Goal: Task Accomplishment & Management: Manage account settings

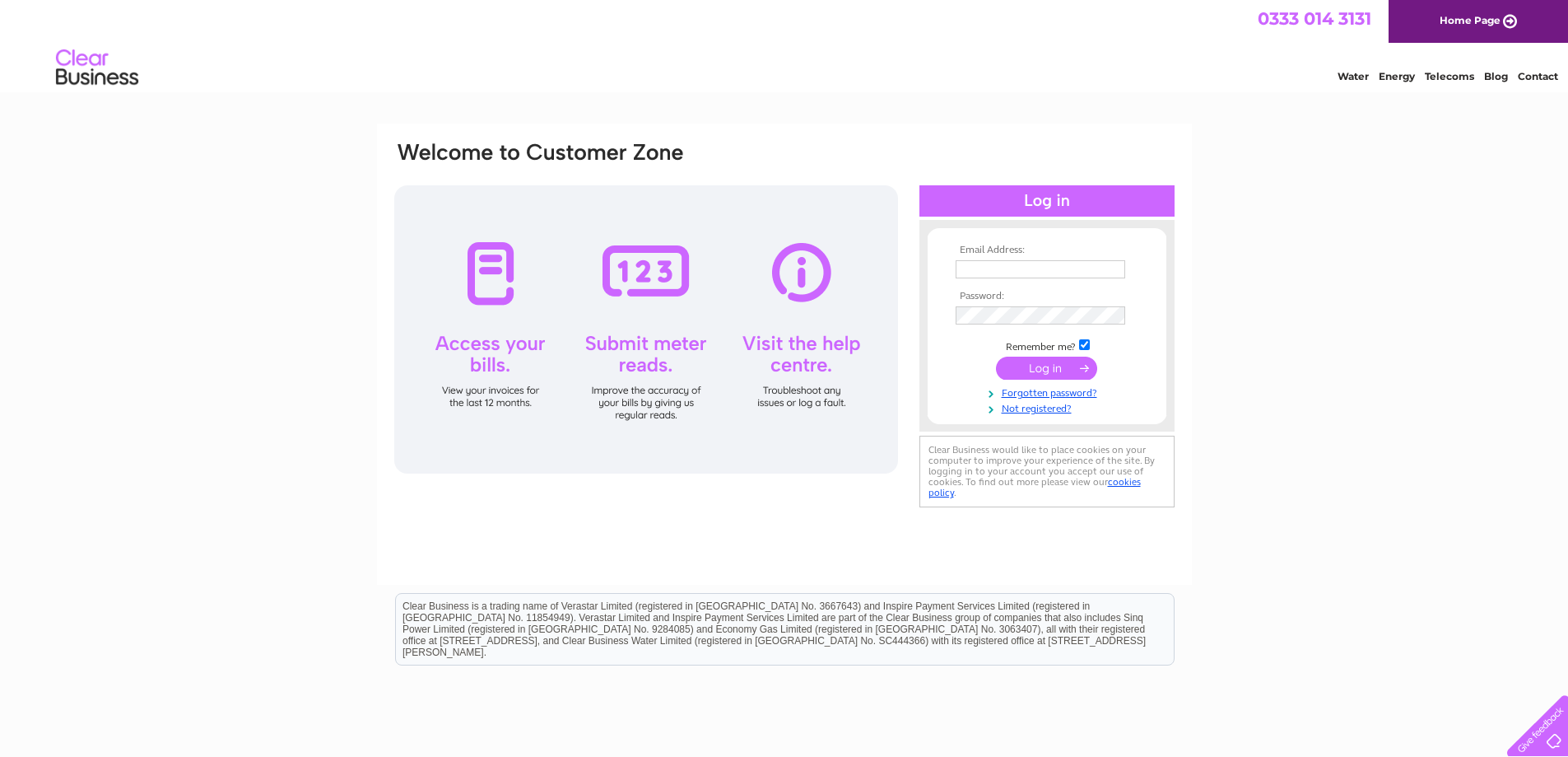
drag, startPoint x: 845, startPoint y: 1, endPoint x: 1138, endPoint y: 75, distance: 302.2
click at [1138, 75] on div "Water Energy Telecoms Blog Contact" at bounding box center [784, 69] width 1568 height 53
type input "therossshireclub@gmail.com"
click at [1075, 369] on input "submit" at bounding box center [1047, 369] width 101 height 23
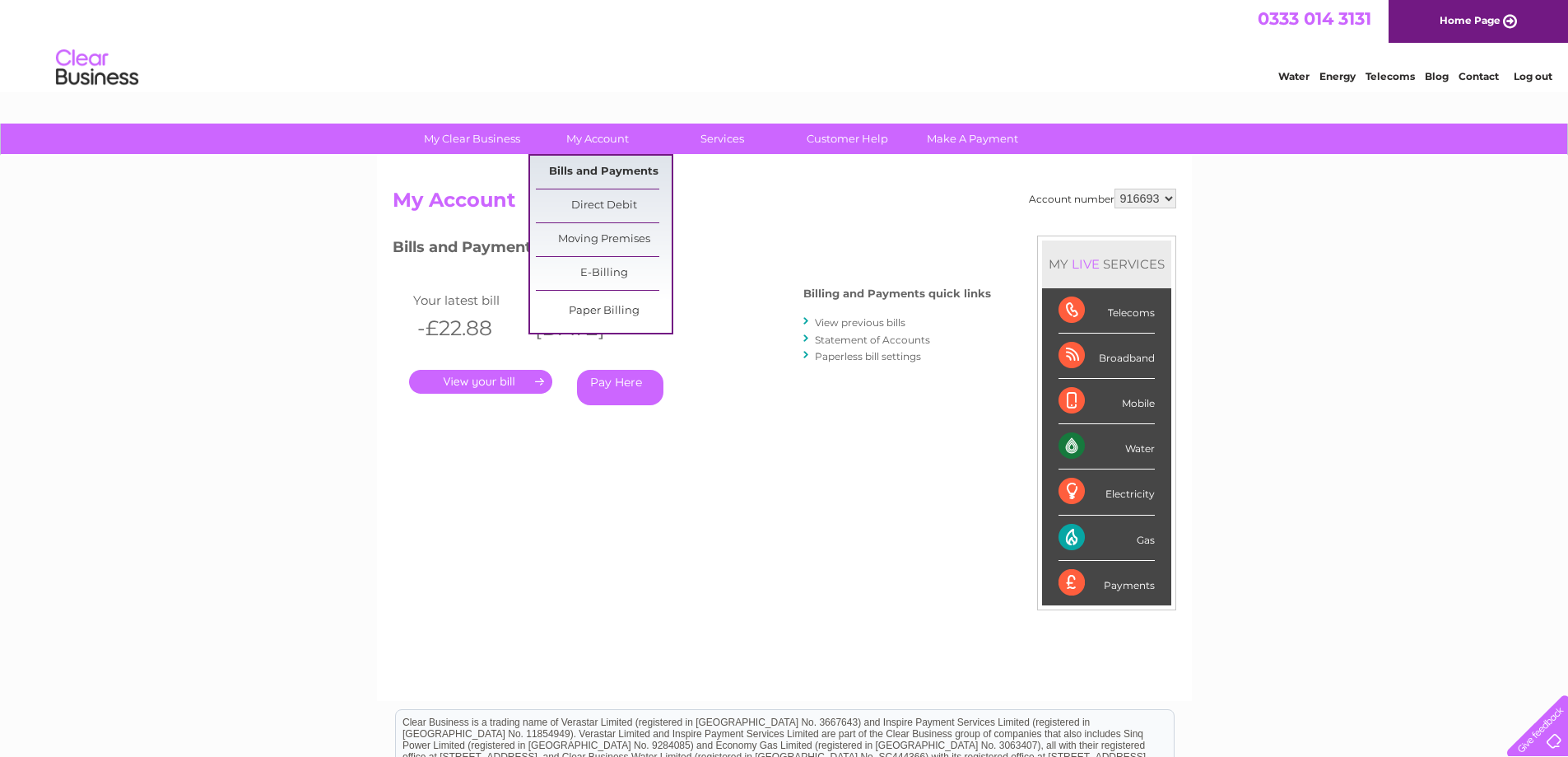
click at [599, 166] on link "Bills and Payments" at bounding box center [603, 172] width 136 height 33
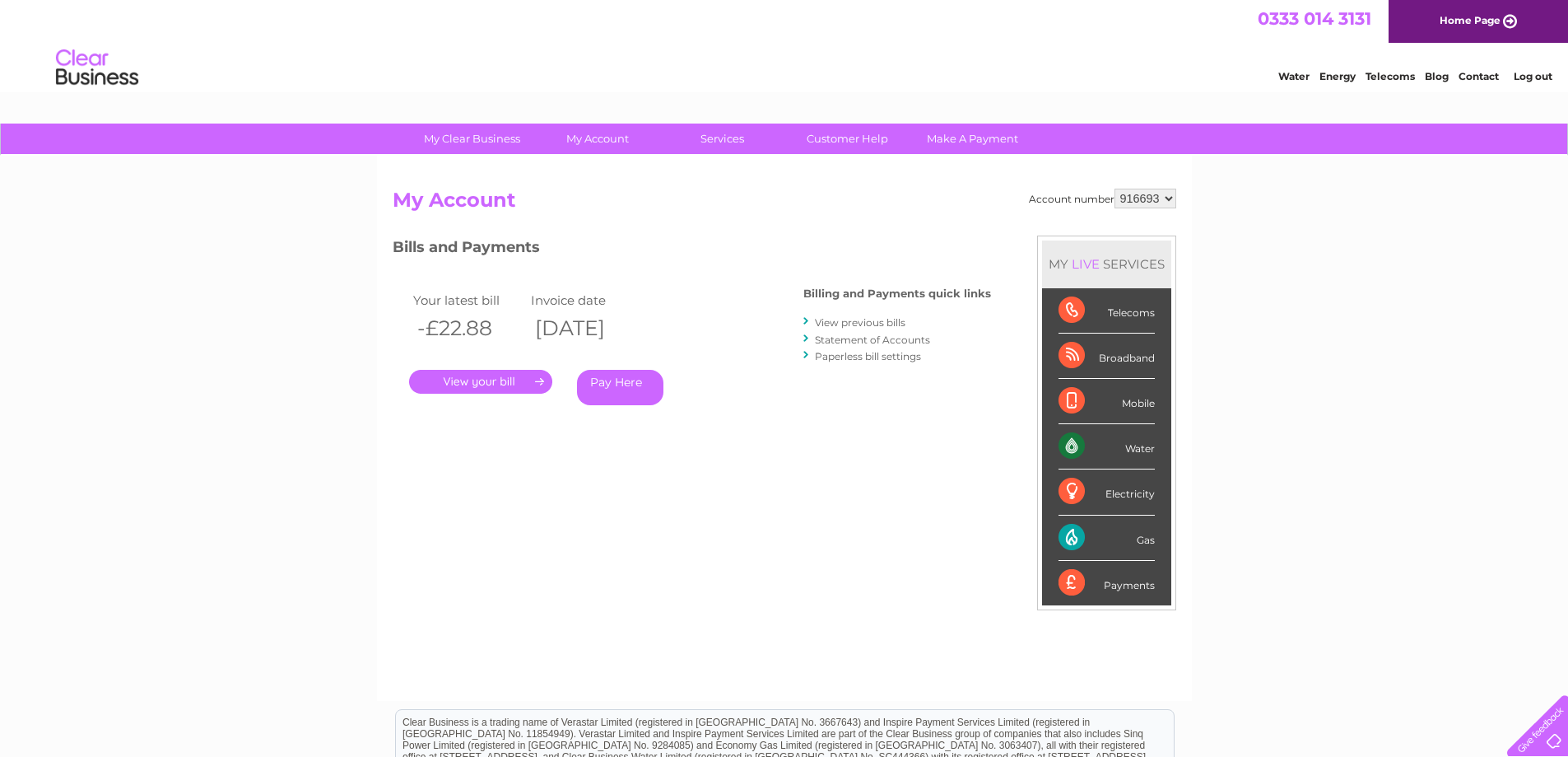
click at [895, 319] on link "View previous bills" at bounding box center [860, 322] width 91 height 12
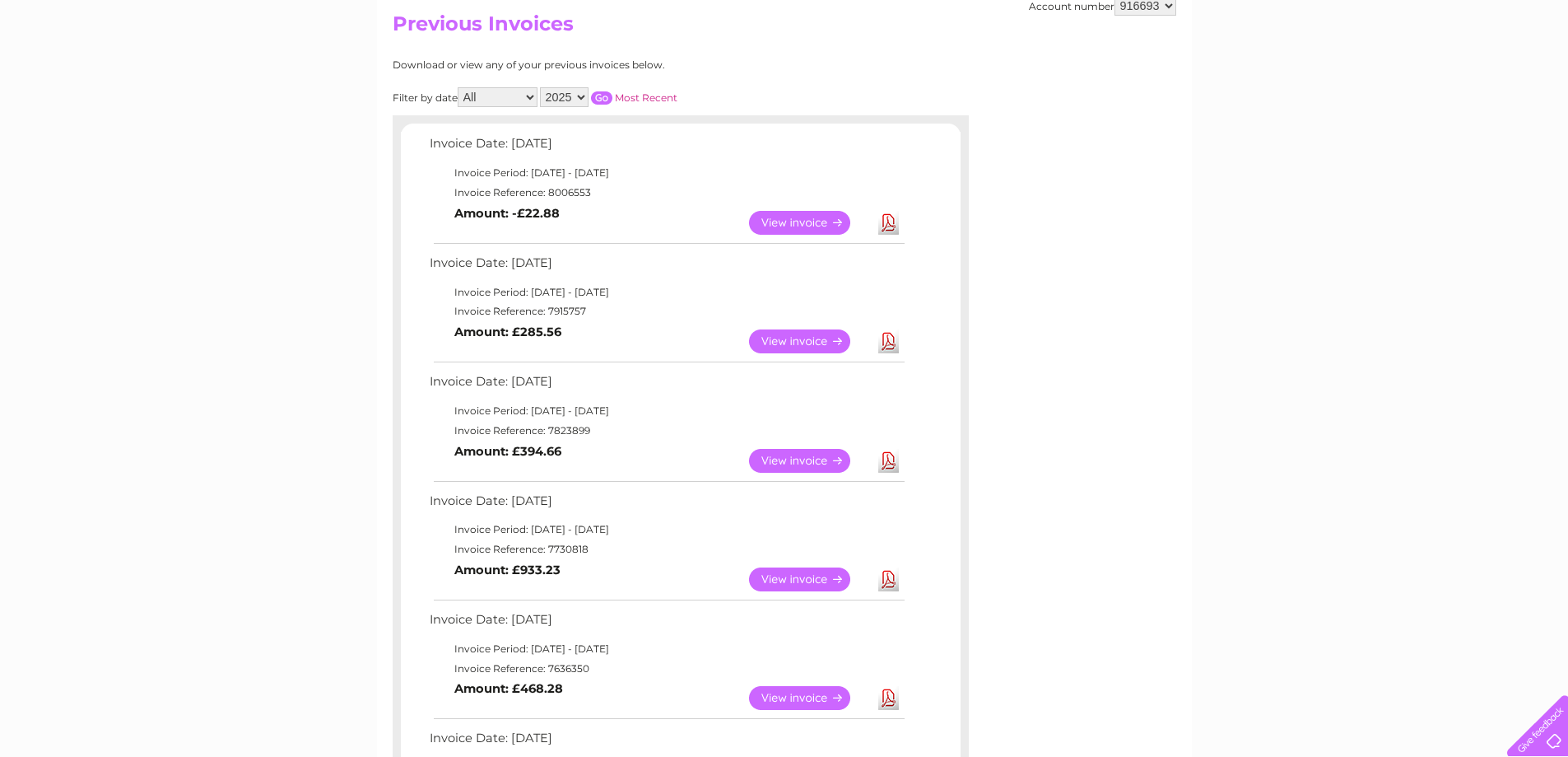
scroll to position [165, 0]
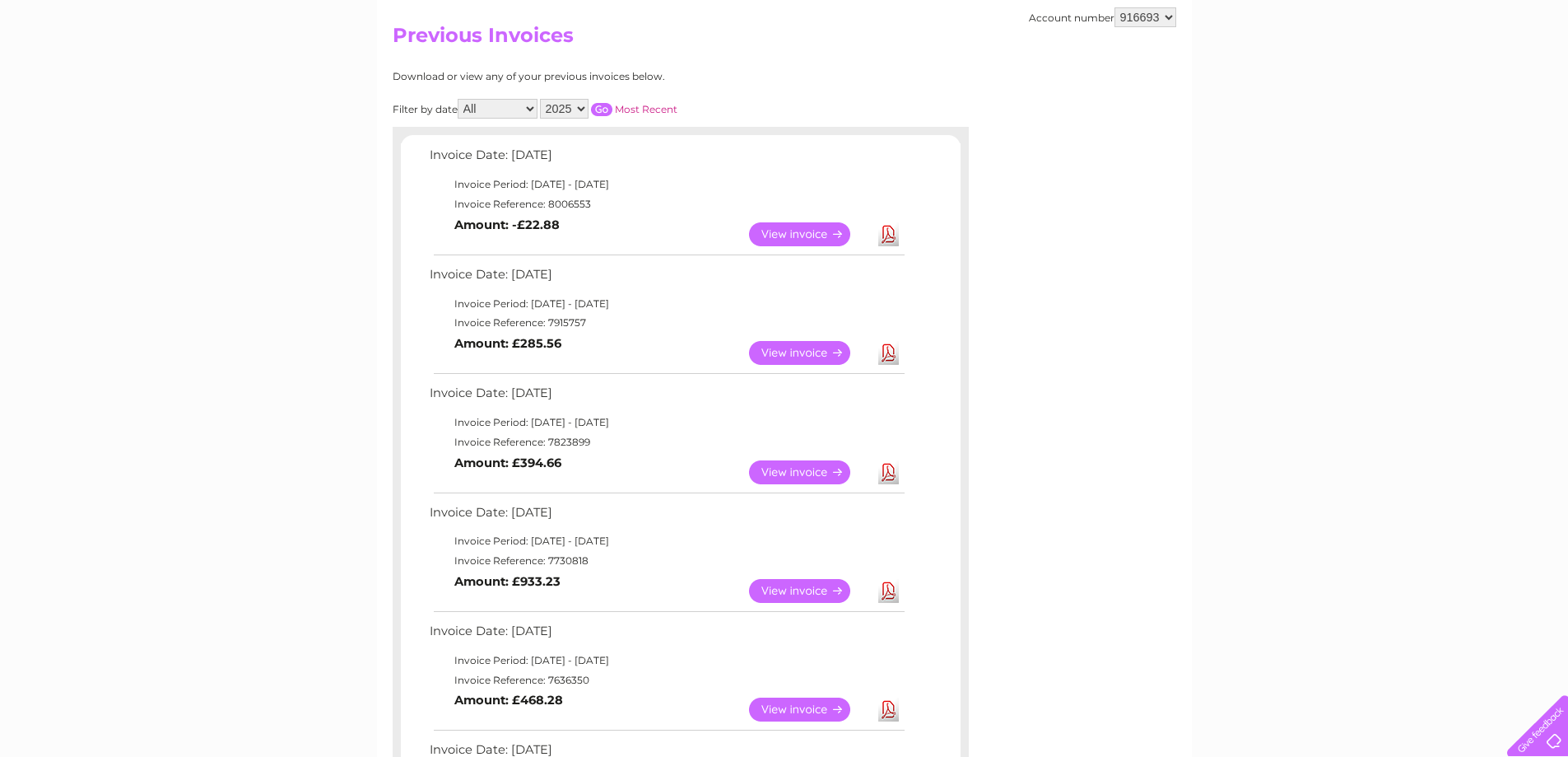
click at [776, 232] on link "View" at bounding box center [810, 234] width 121 height 24
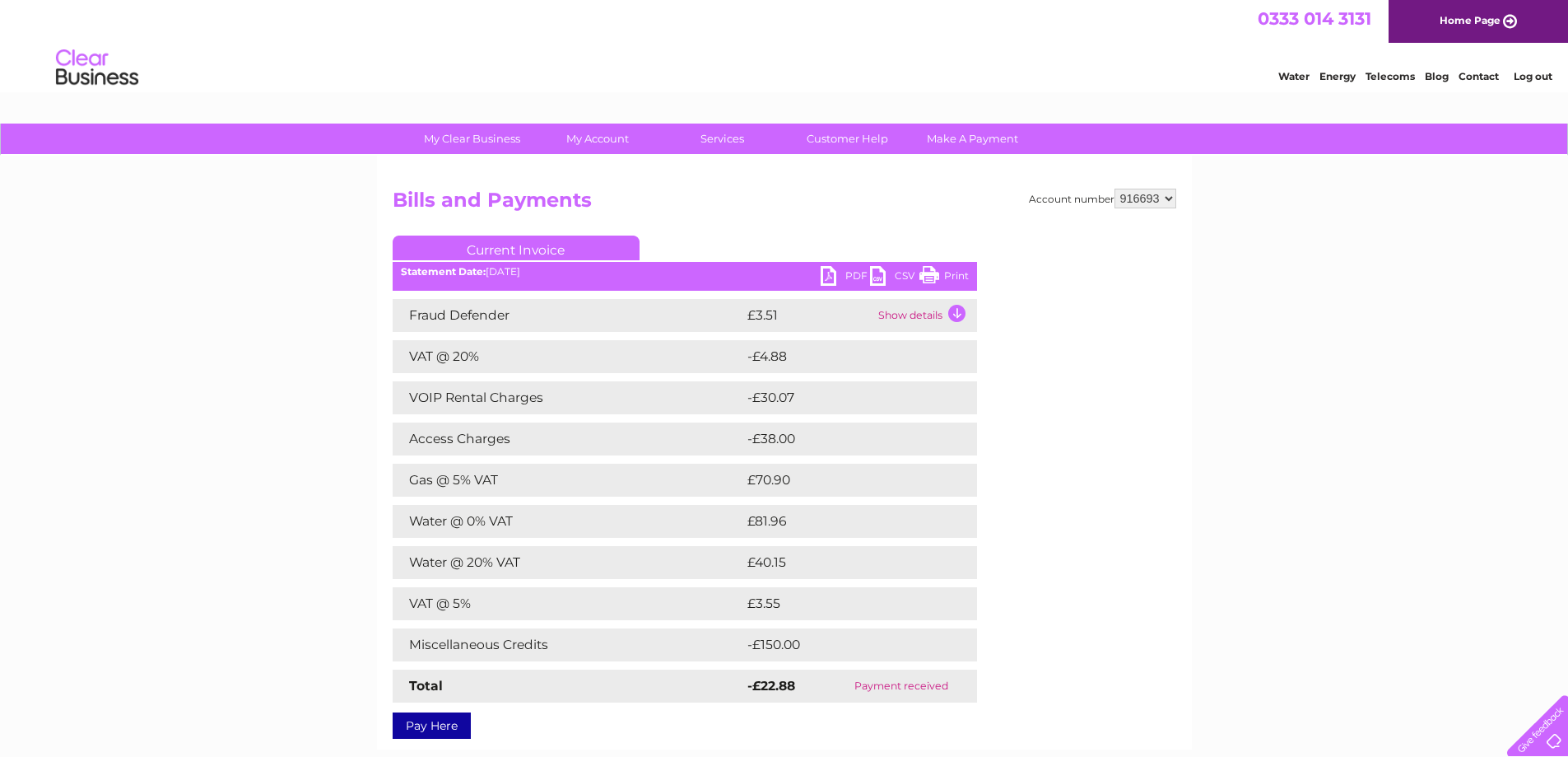
click at [830, 275] on link "PDF" at bounding box center [845, 278] width 49 height 24
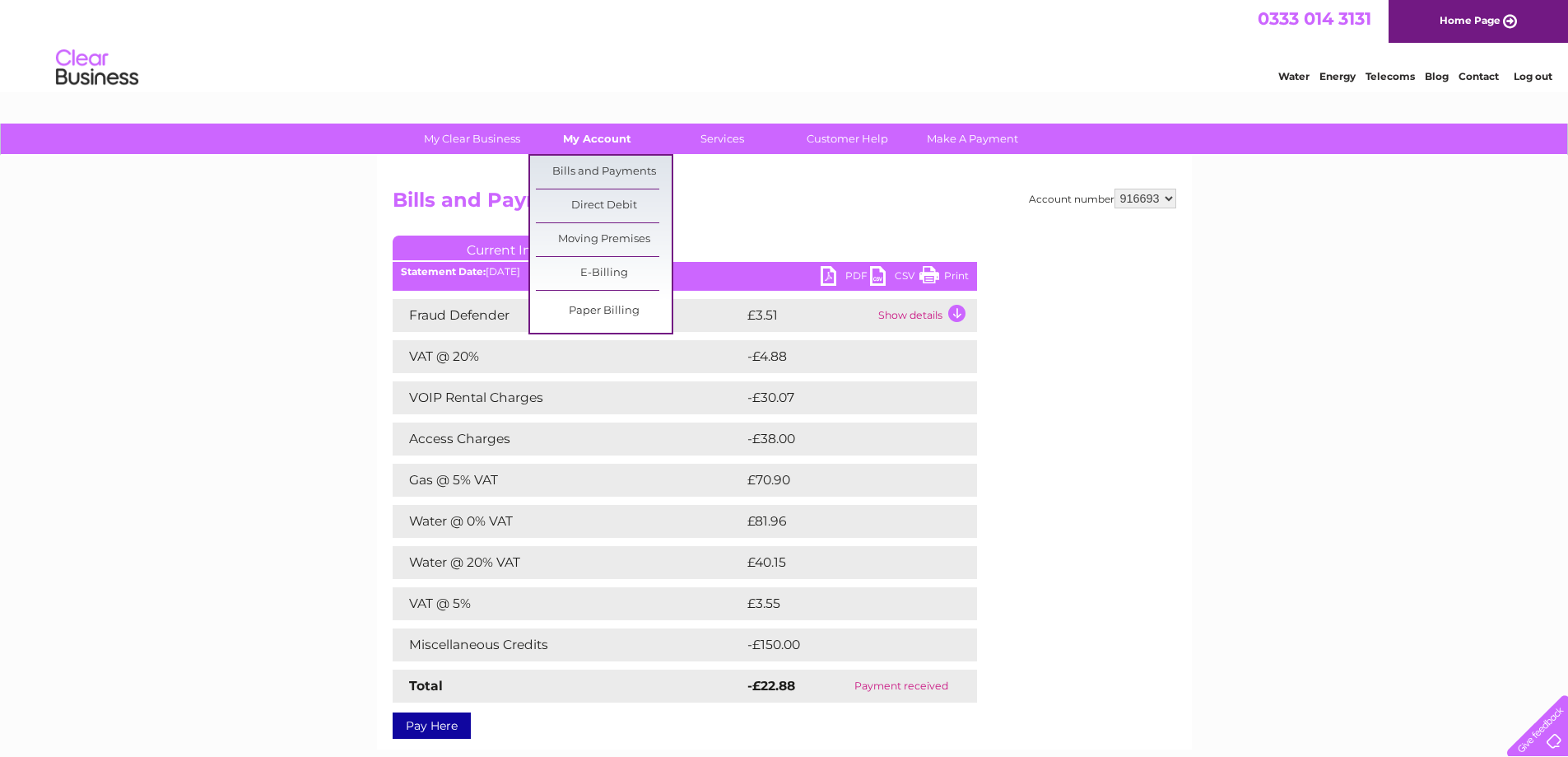
click at [597, 142] on link "My Account" at bounding box center [597, 138] width 136 height 31
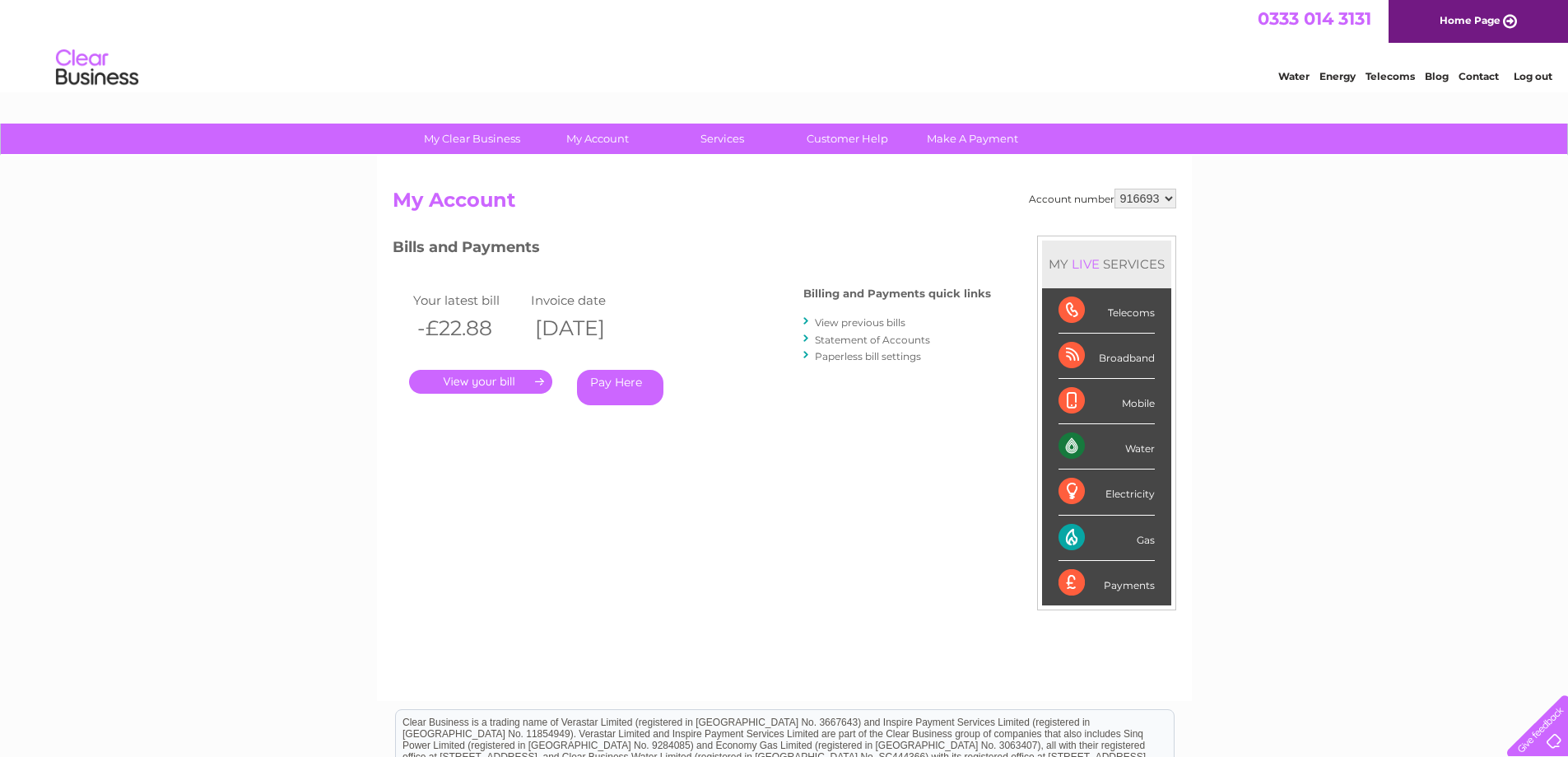
click at [895, 341] on link "Statement of Accounts" at bounding box center [872, 339] width 116 height 12
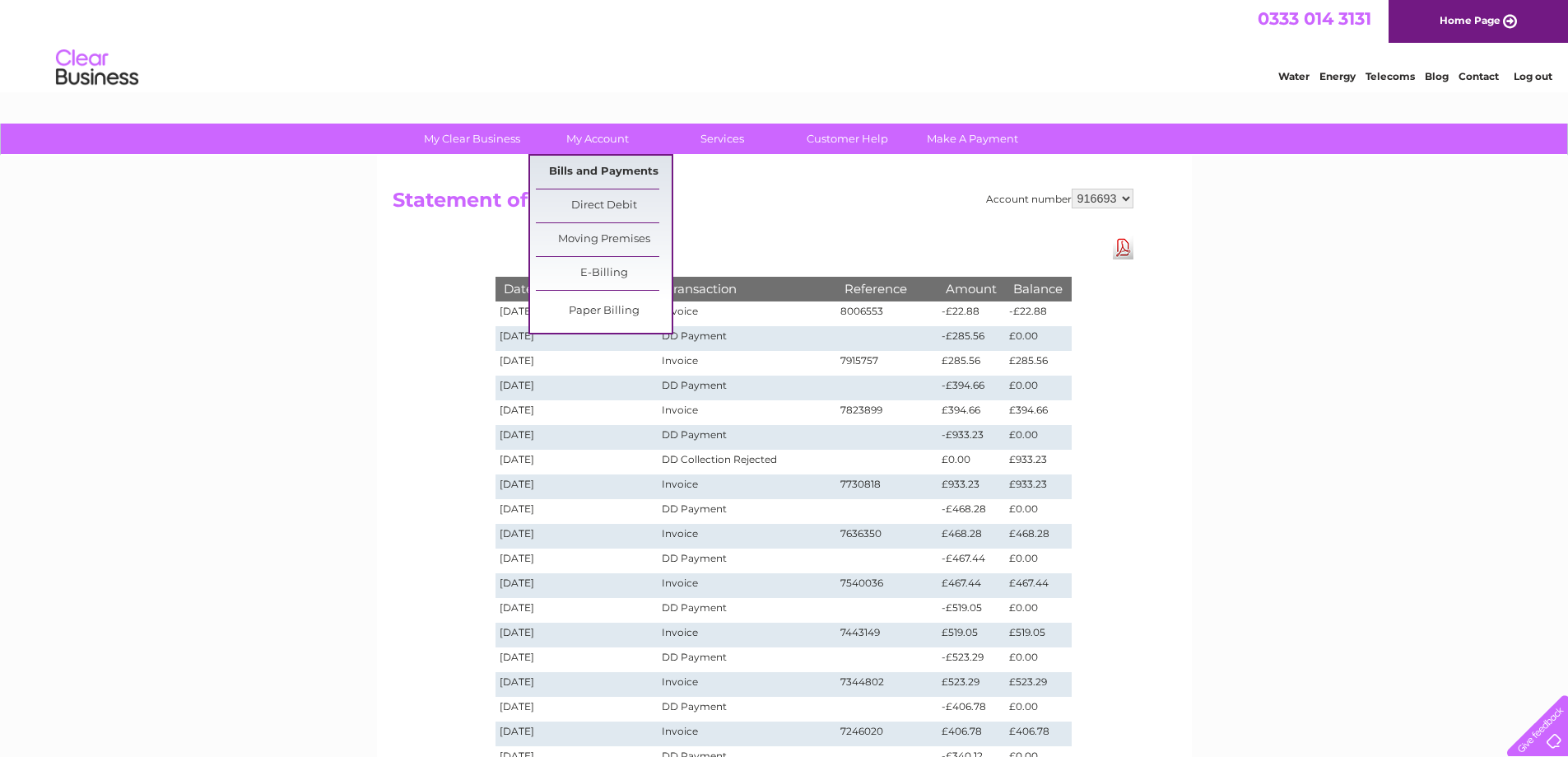
click at [586, 160] on link "Bills and Payments" at bounding box center [603, 172] width 136 height 33
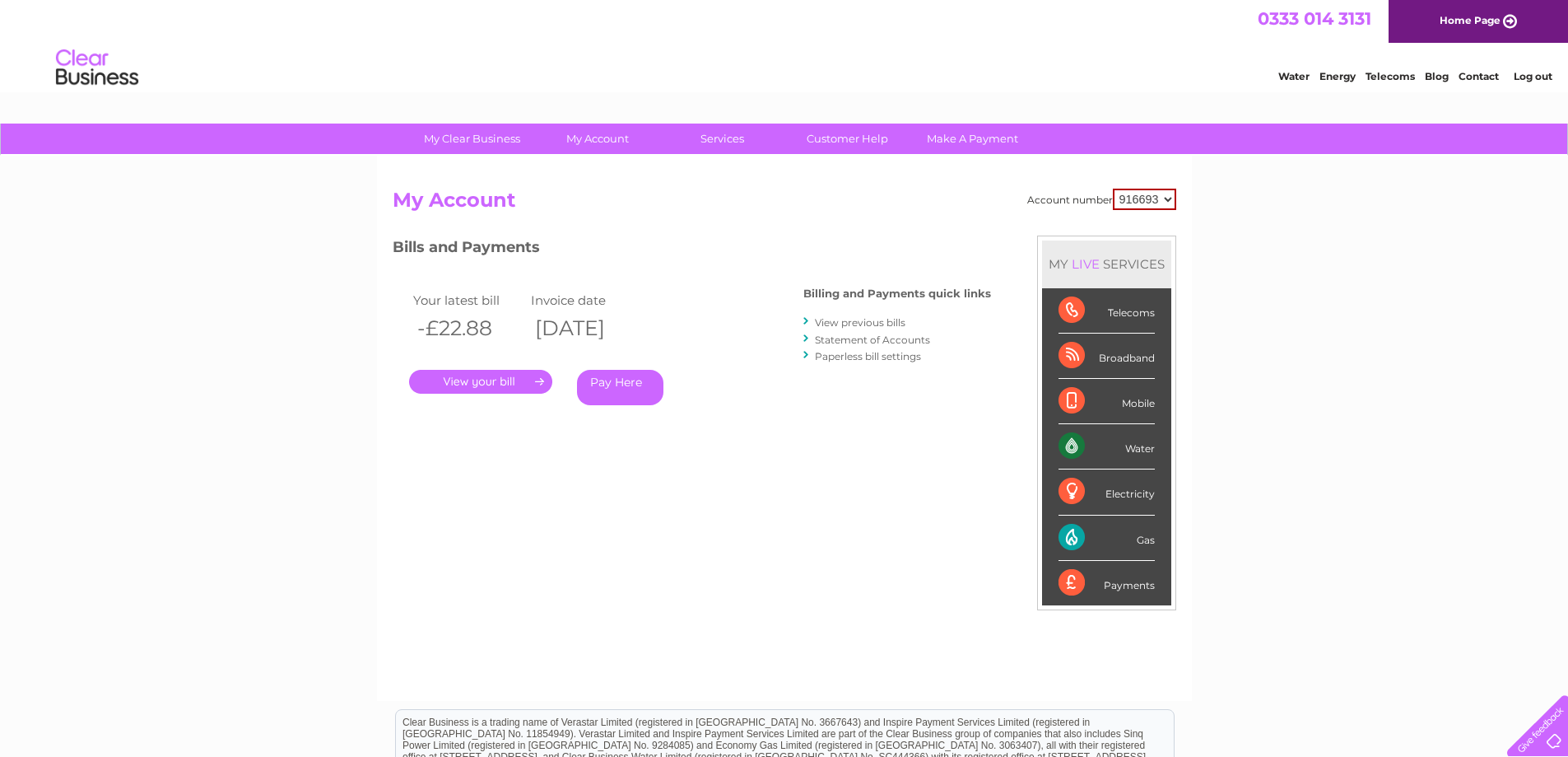
click at [439, 378] on link "." at bounding box center [481, 381] width 143 height 24
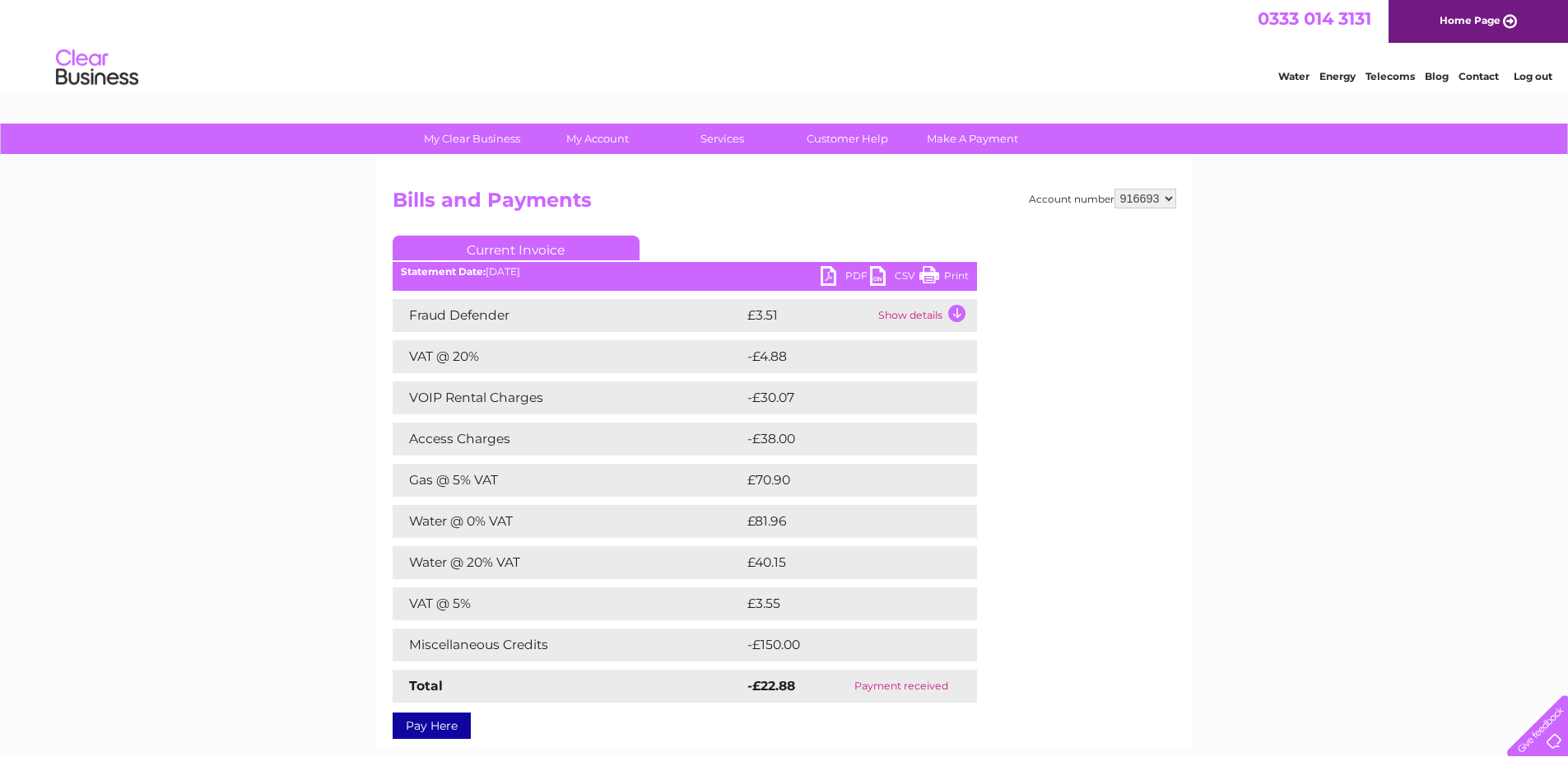
click at [849, 274] on link "PDF" at bounding box center [845, 278] width 49 height 24
